Goal: Information Seeking & Learning: Understand process/instructions

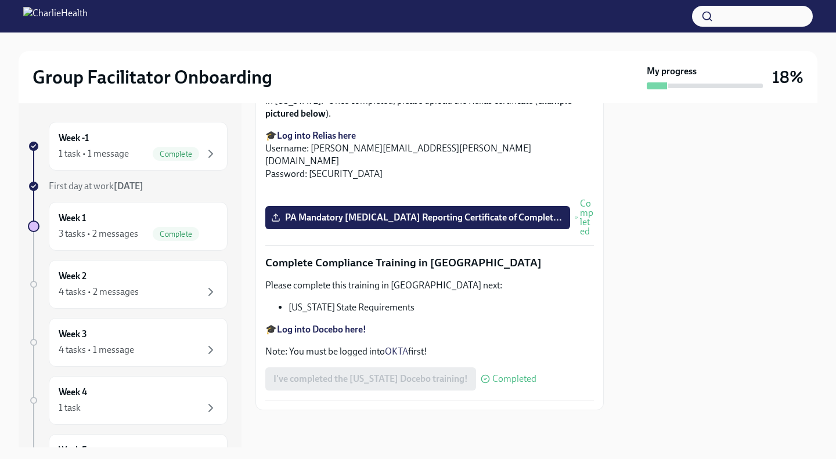
scroll to position [2536, 0]
click at [135, 272] on div "Week 2 4 tasks • 2 messages" at bounding box center [138, 284] width 159 height 29
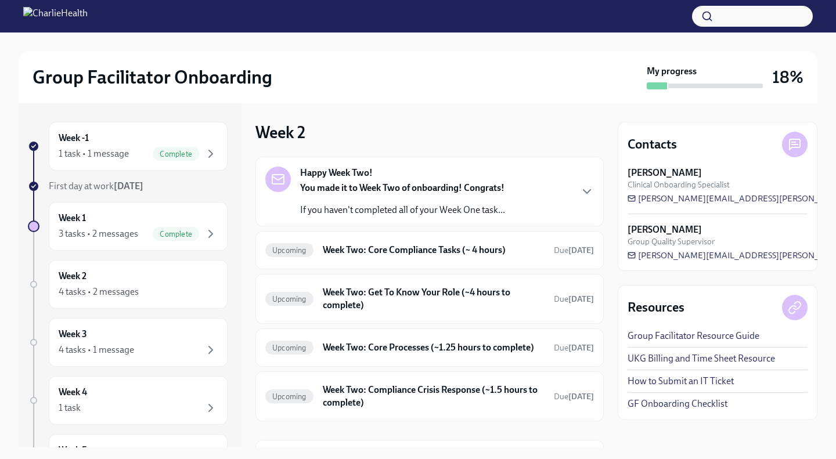
click at [493, 200] on div "You made it to Week Two of onboarding! Congrats! If you haven't completed all o…" at bounding box center [402, 199] width 205 height 35
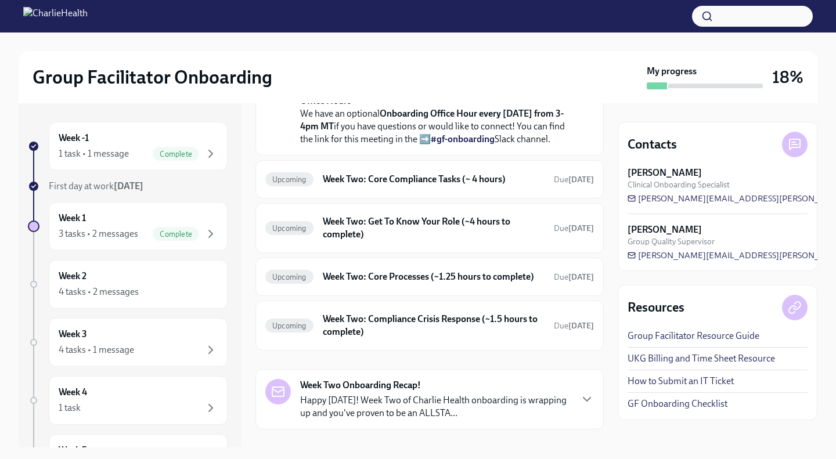
scroll to position [347, 0]
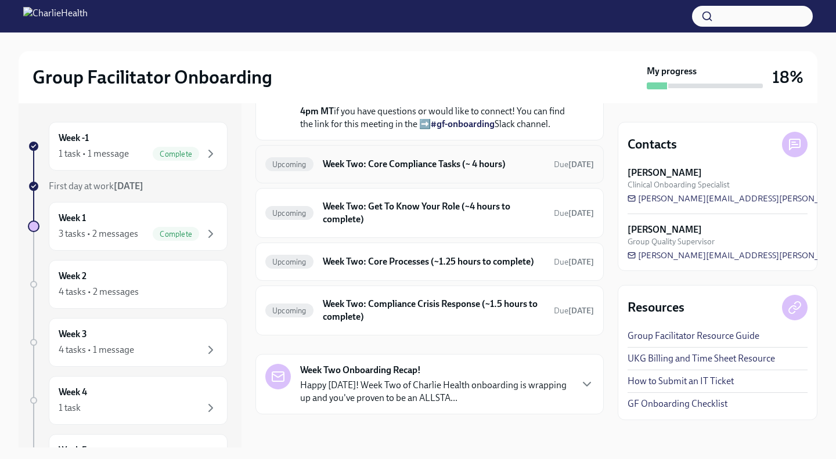
click at [382, 171] on h6 "Week Two: Core Compliance Tasks (~ 4 hours)" at bounding box center [434, 164] width 222 height 13
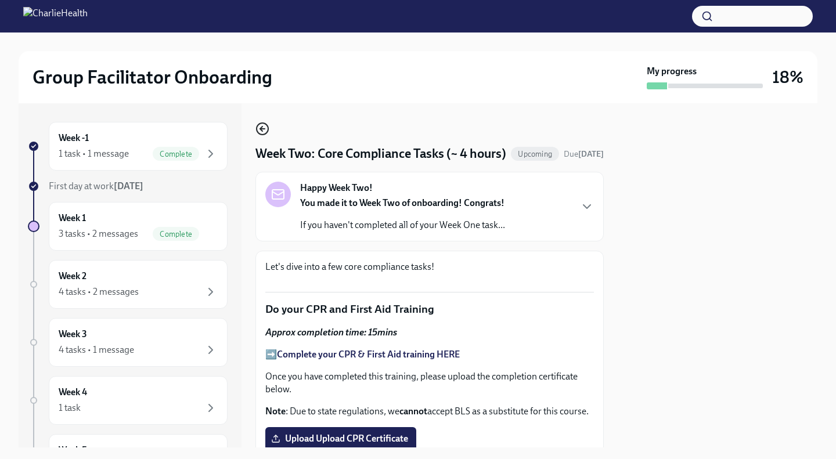
click at [258, 125] on circle "button" at bounding box center [263, 129] width 12 height 12
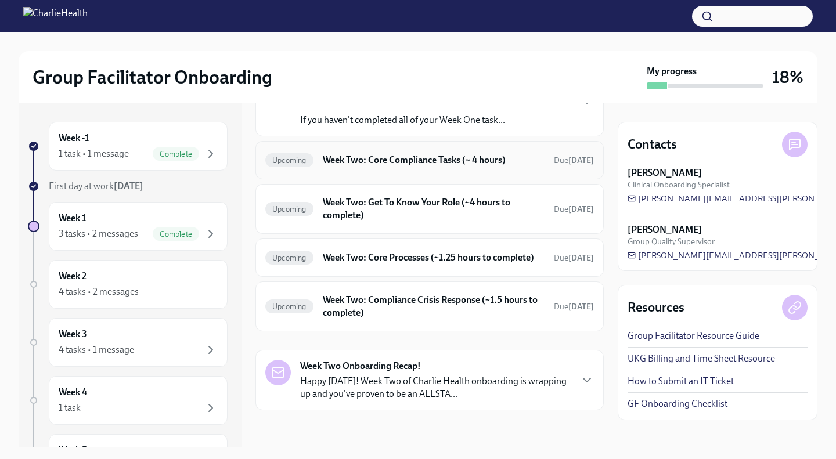
scroll to position [56, 0]
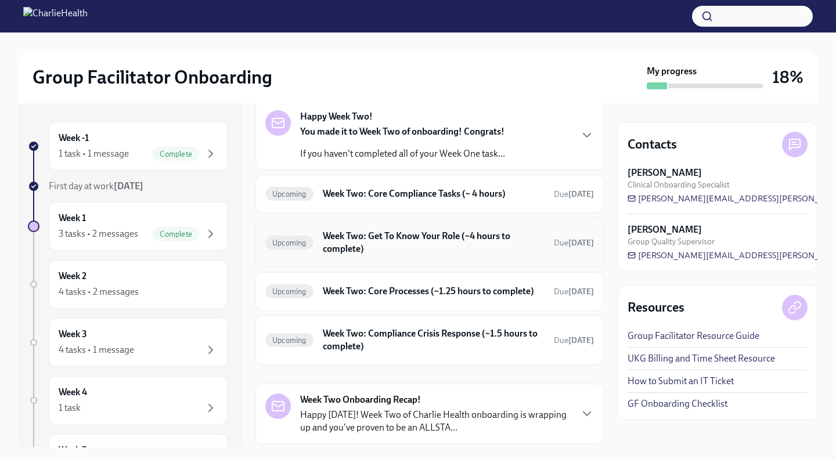
click at [397, 242] on h6 "Week Two: Get To Know Your Role (~4 hours to complete)" at bounding box center [434, 243] width 222 height 26
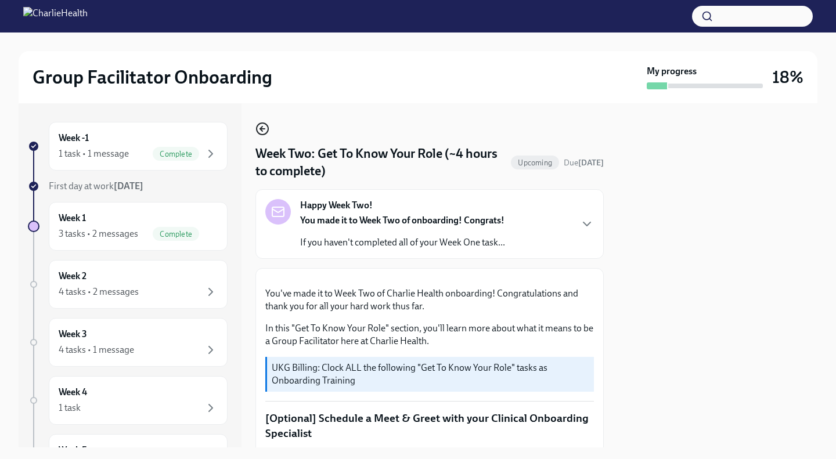
click at [265, 132] on icon "button" at bounding box center [263, 129] width 14 height 14
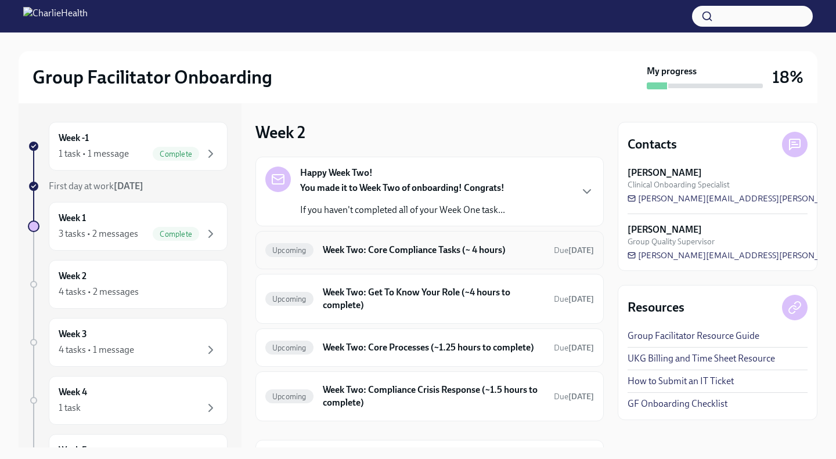
click at [400, 253] on h6 "Week Two: Core Compliance Tasks (~ 4 hours)" at bounding box center [434, 250] width 222 height 13
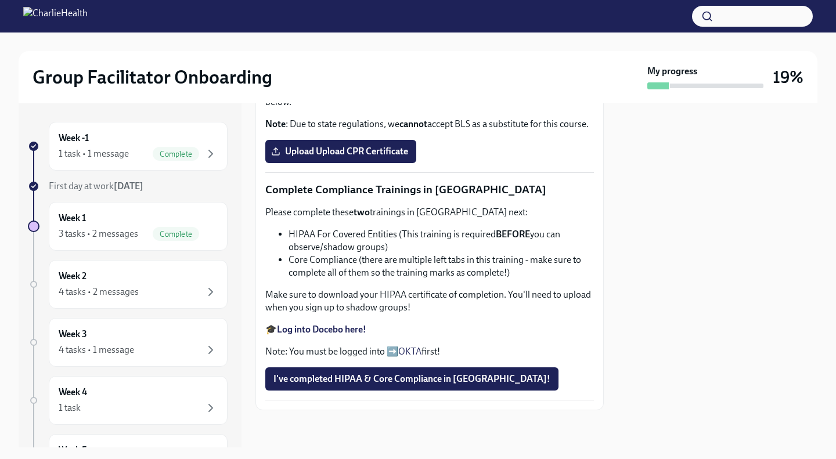
scroll to position [442, 0]
click at [273, 195] on div "Let's dive into a few core compliance tasks! Do your CPR and First Aid Training…" at bounding box center [429, 186] width 329 height 427
click at [335, 157] on span "Upload Upload CPR Certificate" at bounding box center [341, 152] width 135 height 12
click at [0, 0] on input "Upload Upload CPR Certificate" at bounding box center [0, 0] width 0 height 0
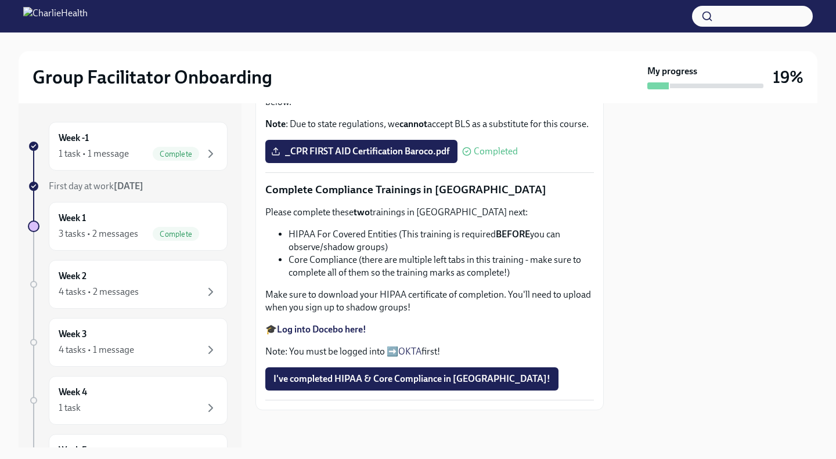
click at [408, 196] on p "Complete Compliance Trainings in [GEOGRAPHIC_DATA]" at bounding box center [429, 189] width 329 height 15
